Goal: Navigation & Orientation: Find specific page/section

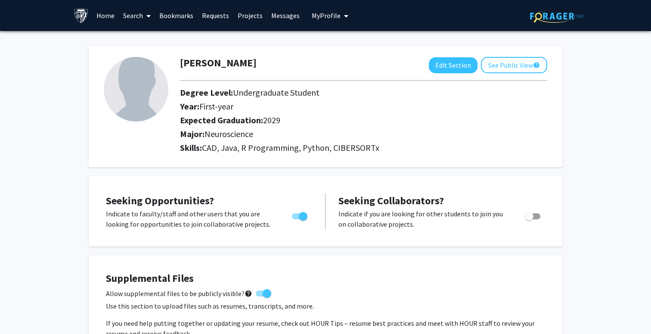
click at [183, 16] on link "Bookmarks" at bounding box center [176, 15] width 43 height 30
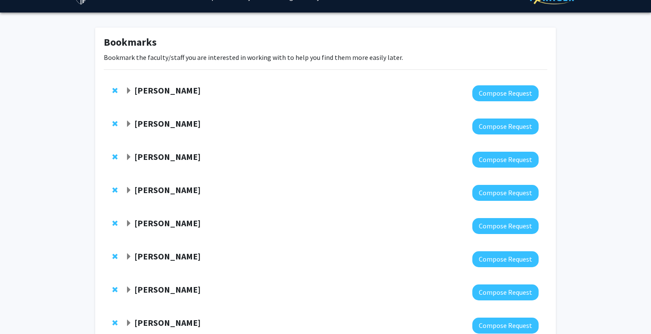
scroll to position [17, 0]
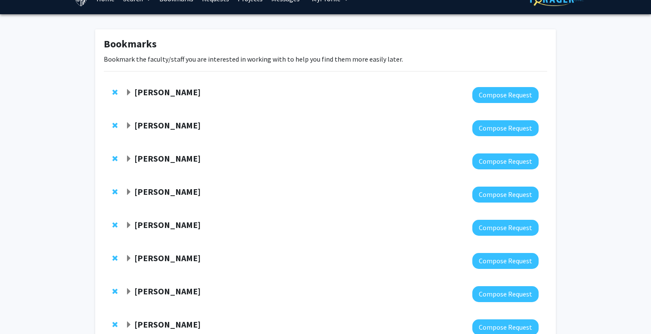
click at [127, 94] on span "Expand Tara Deemyad Bookmark" at bounding box center [128, 92] width 7 height 7
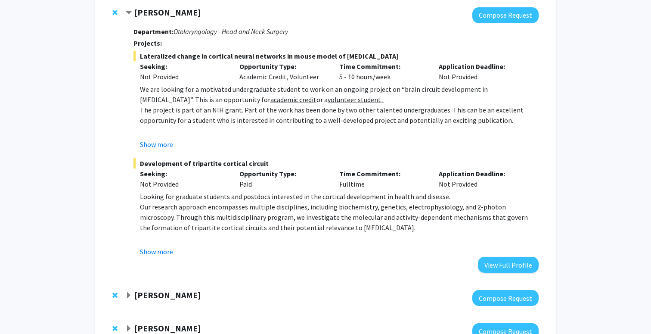
scroll to position [103, 0]
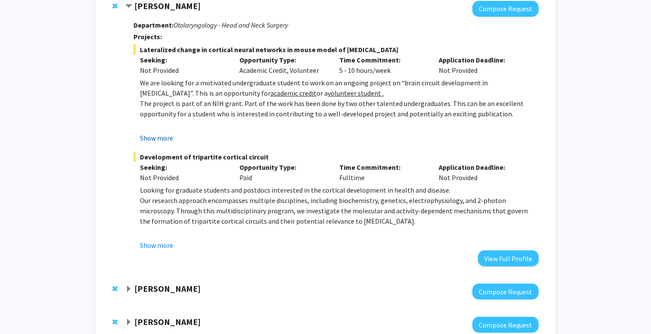
click at [158, 138] on button "Show more" at bounding box center [156, 138] width 33 height 10
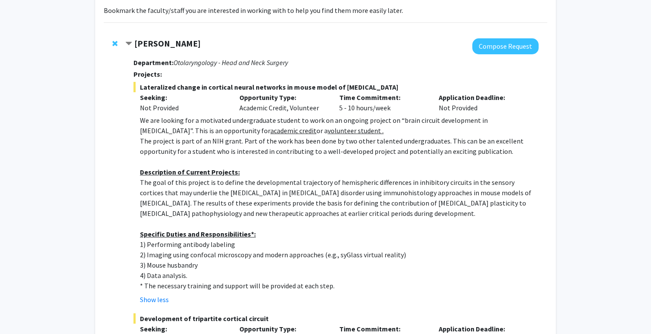
scroll to position [64, 0]
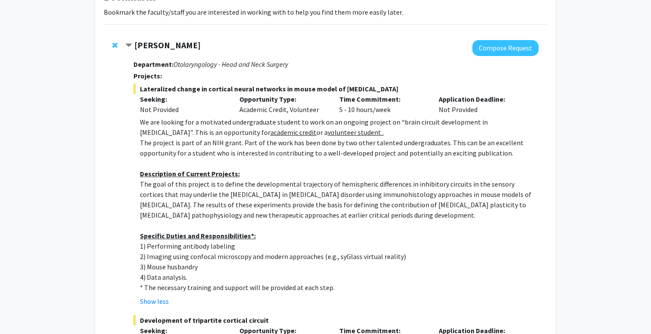
click at [164, 45] on strong "[PERSON_NAME]" at bounding box center [167, 45] width 66 height 11
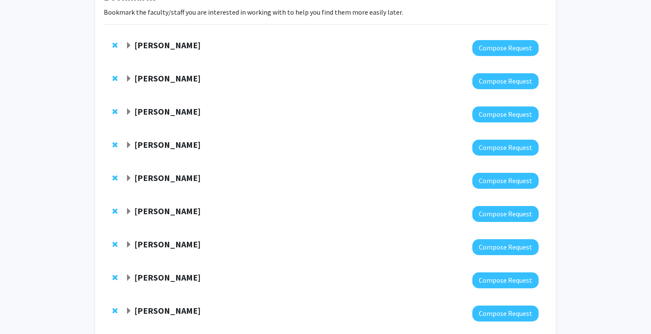
click at [164, 46] on strong "[PERSON_NAME]" at bounding box center [167, 45] width 66 height 11
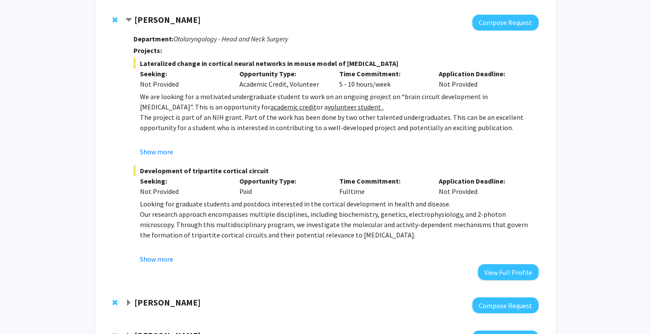
scroll to position [111, 0]
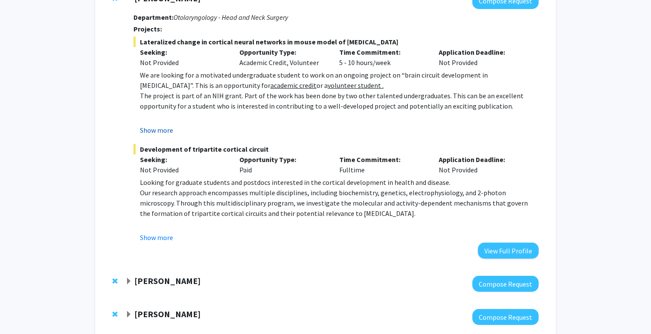
click at [161, 126] on button "Show more" at bounding box center [156, 130] width 33 height 10
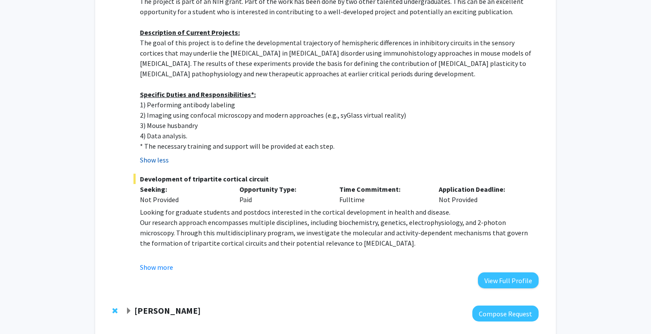
scroll to position [215, 0]
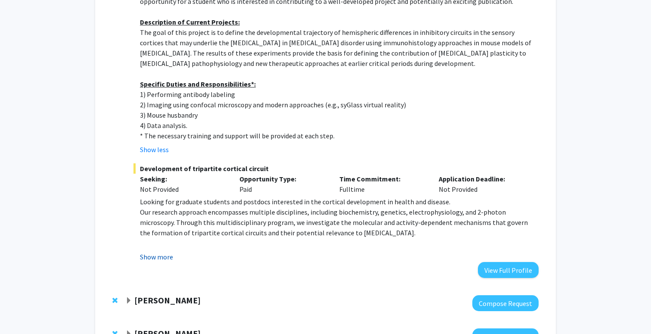
click at [152, 260] on button "Show more" at bounding box center [156, 256] width 33 height 10
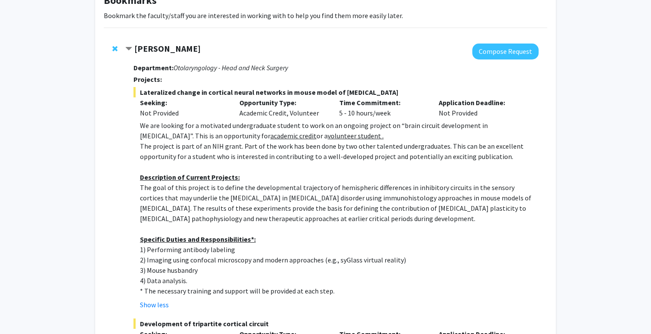
scroll to position [46, 0]
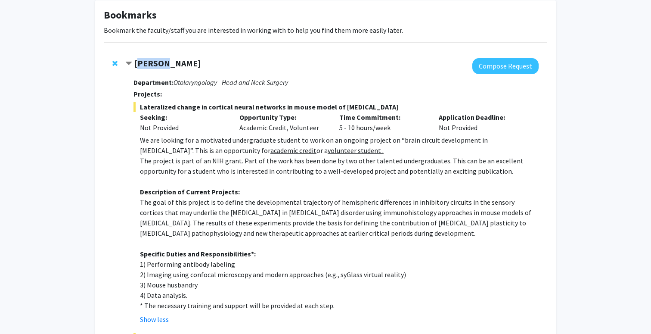
drag, startPoint x: 137, startPoint y: 64, endPoint x: 163, endPoint y: 68, distance: 26.1
click at [163, 68] on strong "[PERSON_NAME]" at bounding box center [167, 63] width 66 height 11
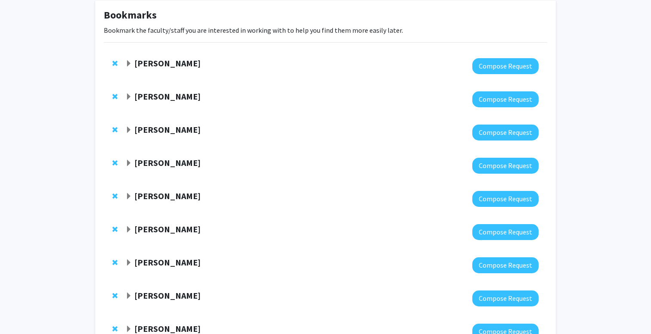
click at [139, 68] on strong "[PERSON_NAME]" at bounding box center [167, 63] width 66 height 11
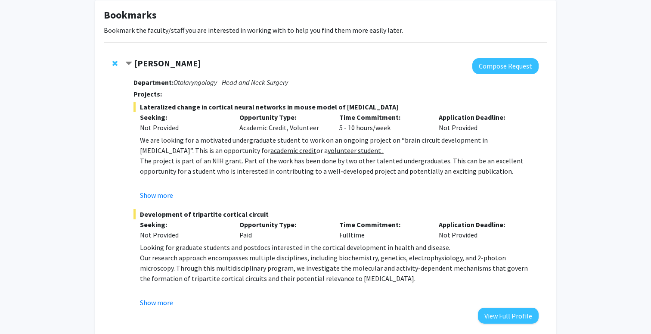
click at [152, 200] on fg-project-list "Lateralized change in cortical neural networks in mouse model of [MEDICAL_DATA]…" at bounding box center [335, 205] width 405 height 206
click at [152, 195] on button "Show more" at bounding box center [156, 195] width 33 height 10
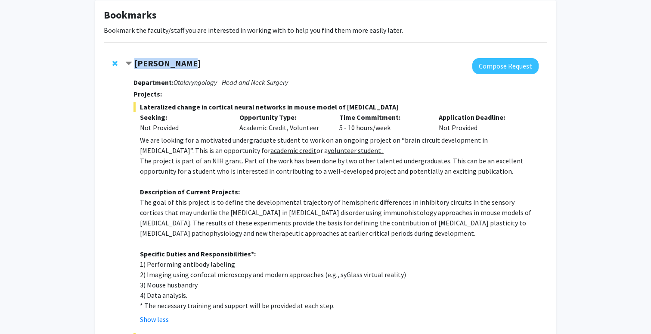
drag, startPoint x: 134, startPoint y: 66, endPoint x: 189, endPoint y: 68, distance: 55.1
click at [189, 68] on div "[PERSON_NAME]" at bounding box center [218, 63] width 186 height 11
copy strong "[PERSON_NAME]"
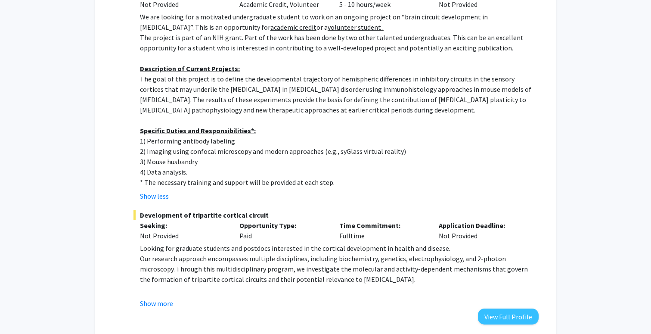
scroll to position [170, 0]
